Goal: Task Accomplishment & Management: Manage account settings

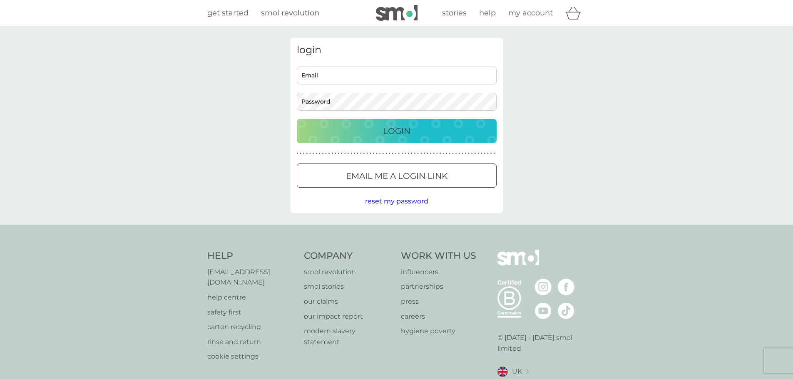
type input "[EMAIL_ADDRESS][DOMAIN_NAME]"
click at [395, 134] on p "Login" at bounding box center [396, 130] width 27 height 13
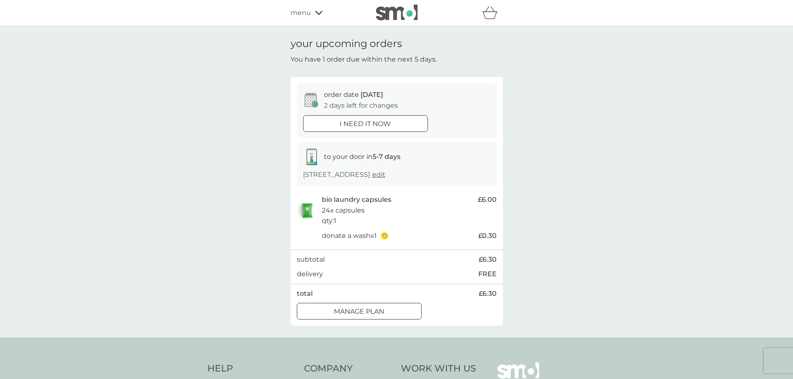
click at [388, 291] on div "total £6.30" at bounding box center [397, 293] width 200 height 11
click at [360, 303] on div "order date 11 Sep 2 days left for changes i need it now to your door in 5-7 day…" at bounding box center [397, 201] width 212 height 249
click at [365, 310] on div at bounding box center [359, 312] width 30 height 9
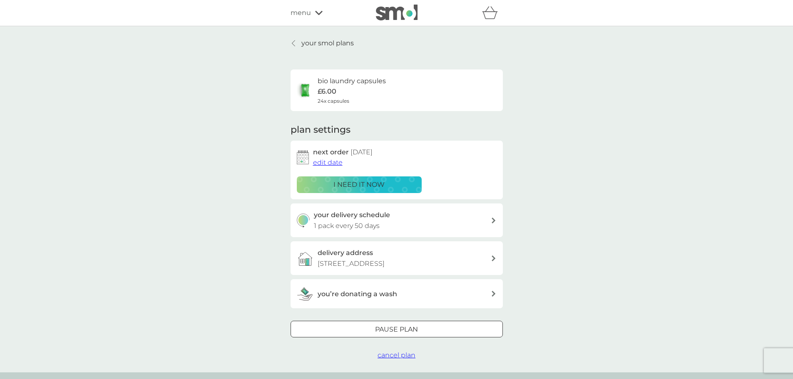
click at [326, 164] on span "edit date" at bounding box center [328, 163] width 30 height 8
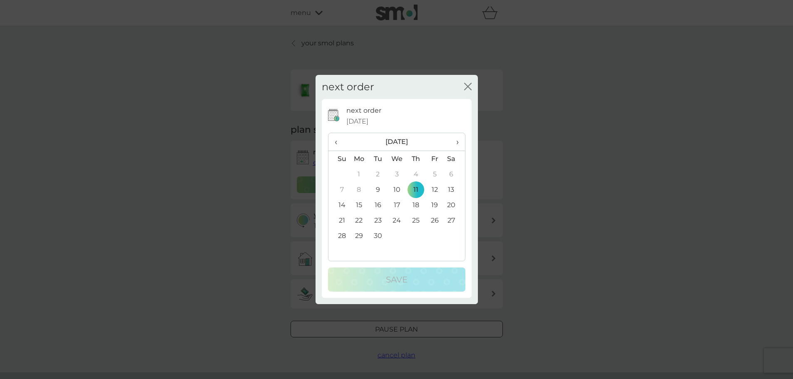
click at [376, 236] on td "30" at bounding box center [377, 235] width 19 height 15
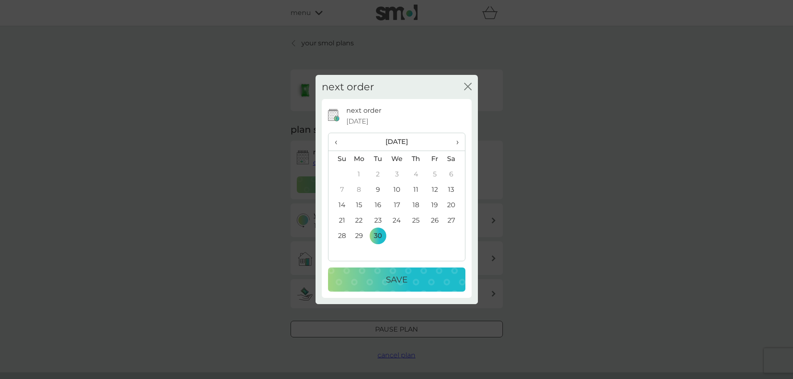
click at [405, 288] on button "Save" at bounding box center [396, 280] width 137 height 24
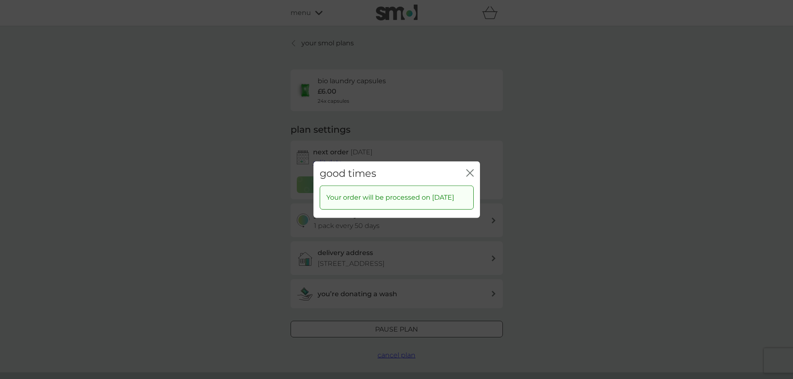
click at [471, 169] on icon "close" at bounding box center [469, 172] width 7 height 7
